Goal: Obtain resource: Download file/media

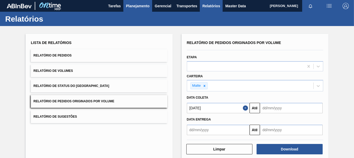
click at [136, 8] on span "Planejamento" at bounding box center [138, 6] width 24 height 6
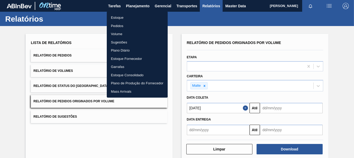
click at [116, 18] on li "Estoque" at bounding box center [137, 17] width 61 height 8
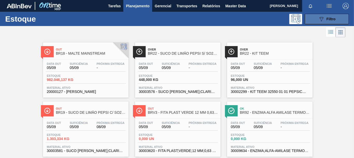
click at [315, 21] on button "089F7B8B-B2A5-4AFE-B5C0-19BA573D28AC Filtro" at bounding box center [327, 19] width 44 height 10
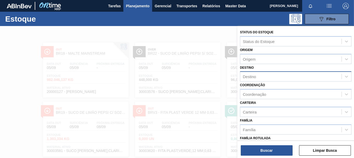
click at [251, 76] on div "Destino" at bounding box center [249, 76] width 13 height 4
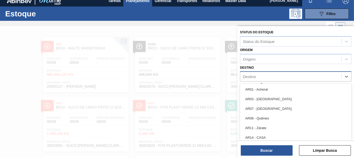
scroll to position [6, 0]
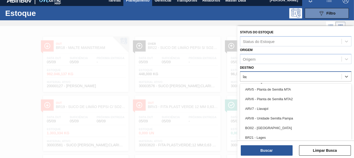
type input "lage"
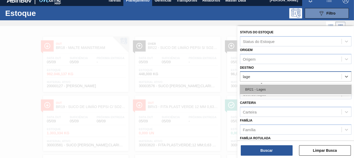
click at [254, 88] on div "BR21 - Lages" at bounding box center [296, 89] width 112 height 10
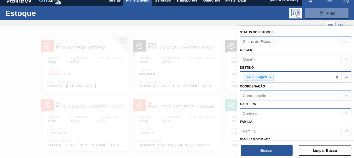
click at [251, 111] on div "Carteira" at bounding box center [250, 113] width 14 height 4
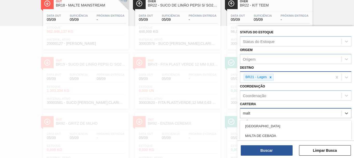
type input "malte"
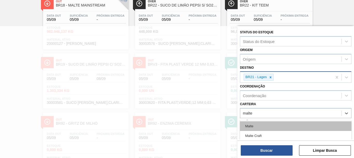
click at [257, 125] on div "Malte" at bounding box center [296, 126] width 112 height 10
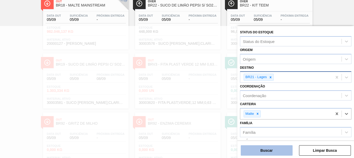
click at [264, 149] on button "Buscar" at bounding box center [267, 150] width 52 height 10
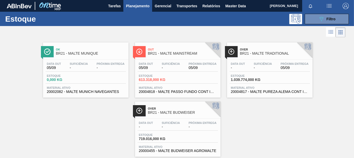
scroll to position [12, 0]
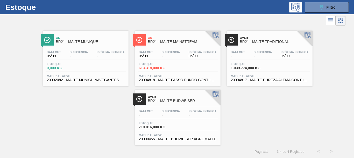
click at [249, 39] on div "Over BR21 - MALTE TRADITIONAL" at bounding box center [275, 40] width 70 height 12
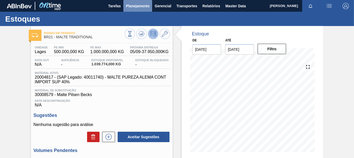
click at [143, 6] on span "Planejamento" at bounding box center [138, 6] width 24 height 6
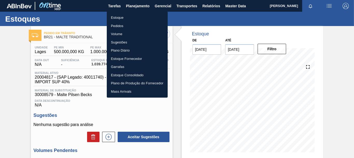
click at [122, 18] on li "Estoque" at bounding box center [137, 17] width 61 height 8
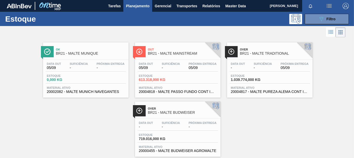
click at [168, 52] on span "BR21 - MALTE MAINSTREAM" at bounding box center [183, 53] width 70 height 4
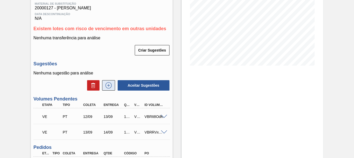
scroll to position [108, 0]
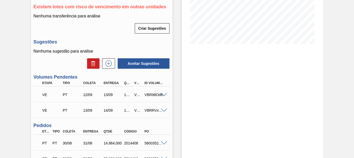
click at [137, 94] on div "V620788" at bounding box center [138, 94] width 10 height 4
copy div "V620788"
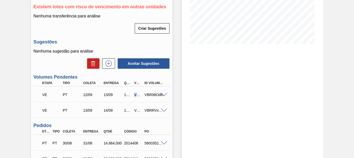
copy div "V620788"
click at [135, 111] on div "V620789" at bounding box center [138, 110] width 10 height 4
copy div "V620789"
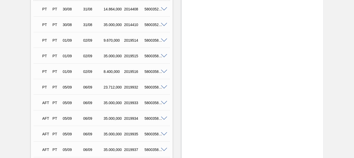
scroll to position [285, 0]
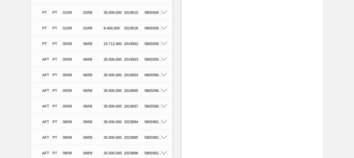
click at [125, 97] on div "AFT PT 05/09 06/09 35.000,000 2019935 5800358448 Material 20004818 - MALTE PASS…" at bounding box center [101, 90] width 136 height 16
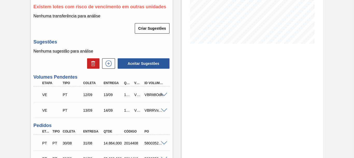
scroll to position [0, 0]
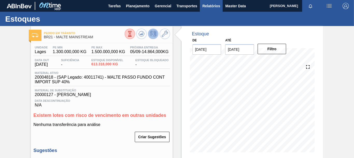
click at [213, 6] on span "Relatórios" at bounding box center [212, 6] width 18 height 6
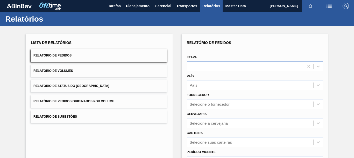
click at [68, 99] on button "Relatório de Pedidos Originados por Volume" at bounding box center [99, 101] width 136 height 13
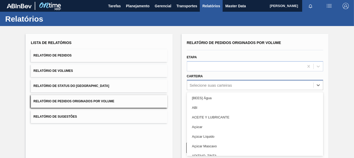
click at [203, 87] on div "option [BEES] Água focused, 1 of 101. 101 results available. Use Up and Down to…" at bounding box center [255, 85] width 136 height 10
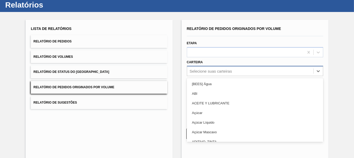
scroll to position [14, 0]
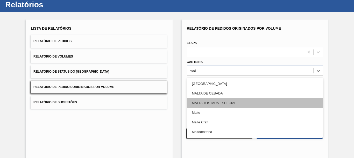
type input "malt"
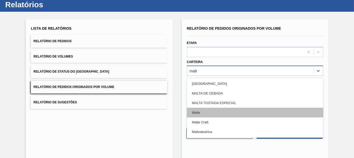
click at [203, 115] on div "Malte" at bounding box center [255, 112] width 136 height 10
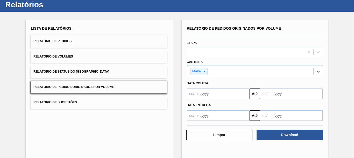
click at [224, 96] on input "text" at bounding box center [218, 93] width 63 height 10
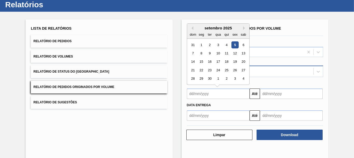
type input "[DATE]"
click at [219, 45] on div "1" at bounding box center [218, 44] width 7 height 7
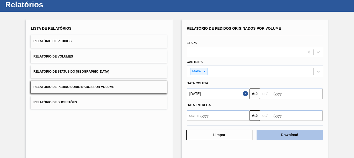
click at [289, 136] on button "Download" at bounding box center [290, 134] width 66 height 10
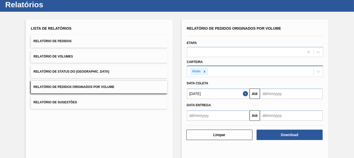
scroll to position [0, 0]
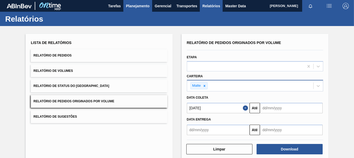
click at [130, 4] on span "Planejamento" at bounding box center [138, 6] width 24 height 6
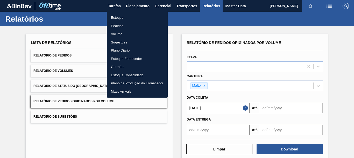
click at [118, 20] on li "Estoque" at bounding box center [137, 17] width 61 height 8
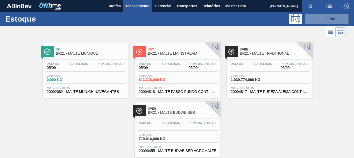
click at [161, 109] on span "Over" at bounding box center [183, 108] width 70 height 3
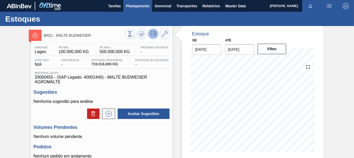
click at [139, 6] on span "Planejamento" at bounding box center [138, 6] width 24 height 6
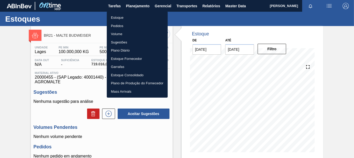
click at [119, 18] on li "Estoque" at bounding box center [137, 17] width 61 height 8
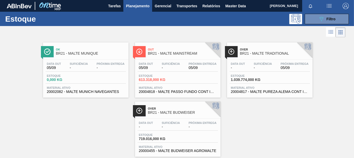
click at [165, 54] on span "BR21 - MALTE MAINSTREAM" at bounding box center [183, 53] width 70 height 4
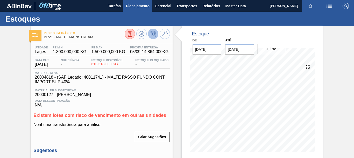
click at [135, 7] on span "Planejamento" at bounding box center [138, 6] width 24 height 6
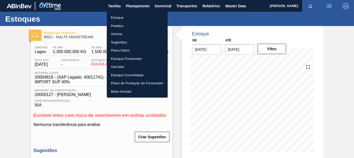
click at [119, 18] on li "Estoque" at bounding box center [137, 17] width 61 height 8
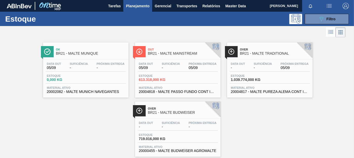
click at [79, 51] on span "BR21 - MALTE MUNIQUE" at bounding box center [91, 53] width 70 height 4
